Goal: Information Seeking & Learning: Learn about a topic

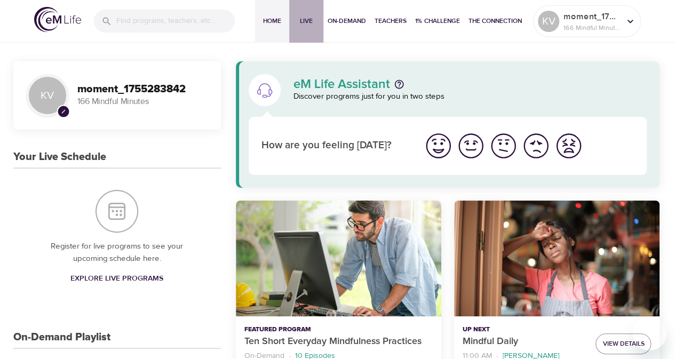
click at [299, 18] on span "Live" at bounding box center [307, 20] width 26 height 11
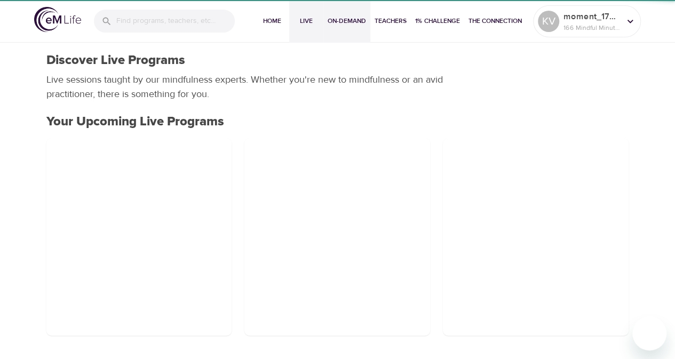
click at [328, 15] on span "On-Demand" at bounding box center [347, 20] width 38 height 11
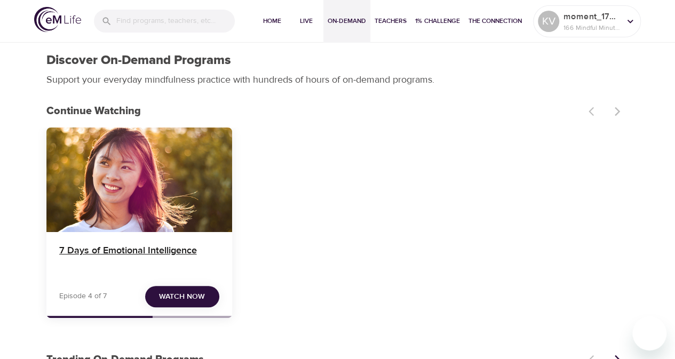
click at [186, 250] on h4 "7 Days of Emotional Intelligence" at bounding box center [139, 258] width 160 height 26
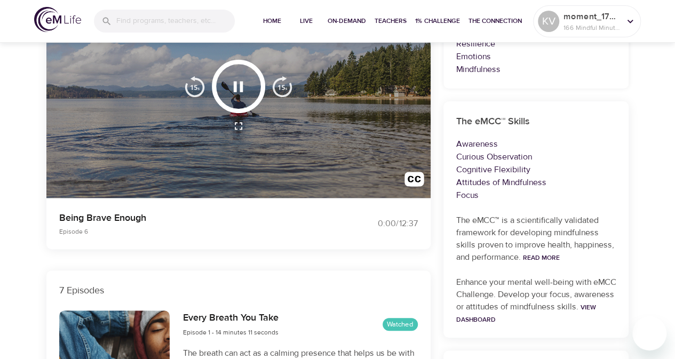
scroll to position [267, 0]
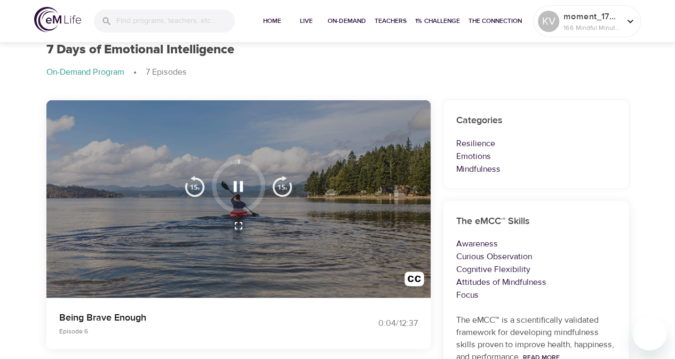
scroll to position [53, 0]
